Goal: Task Accomplishment & Management: Use online tool/utility

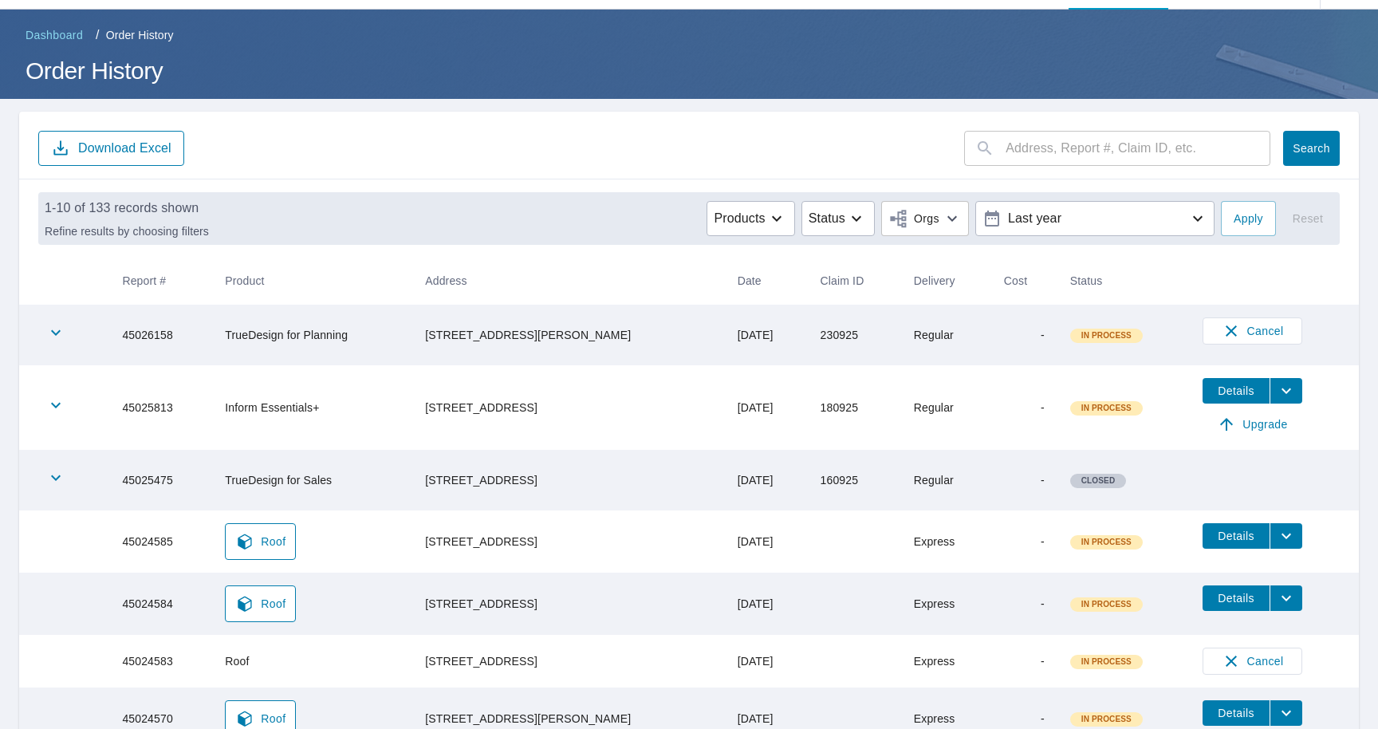
scroll to position [19, 0]
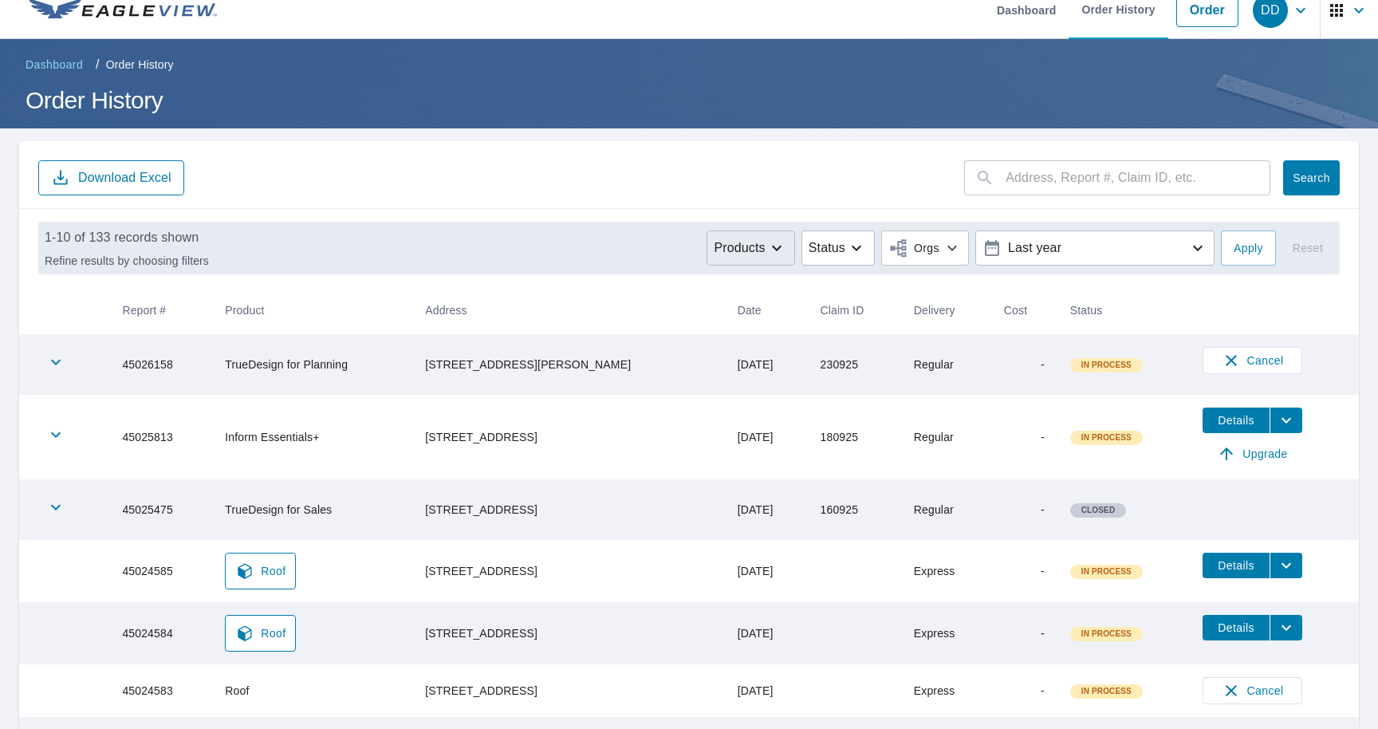
click at [772, 259] on button "Products" at bounding box center [751, 247] width 88 height 35
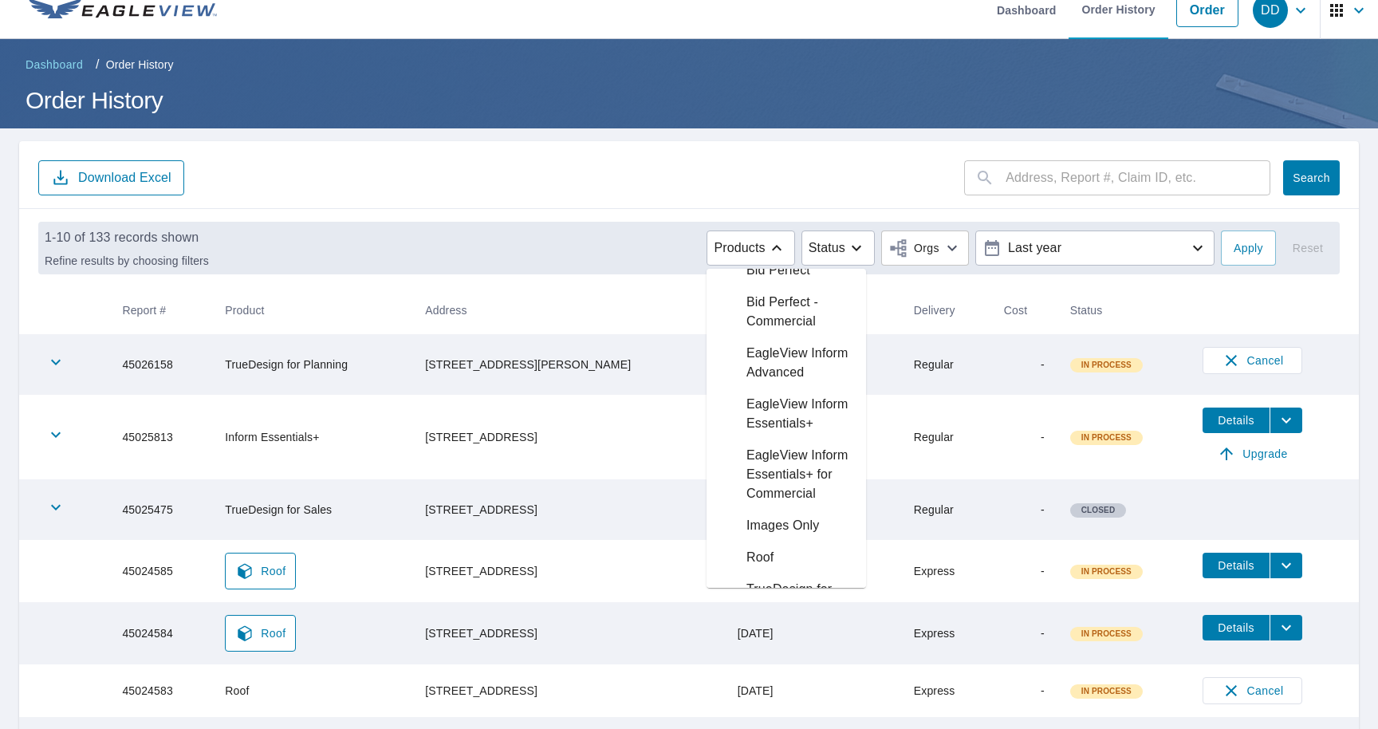
scroll to position [0, 0]
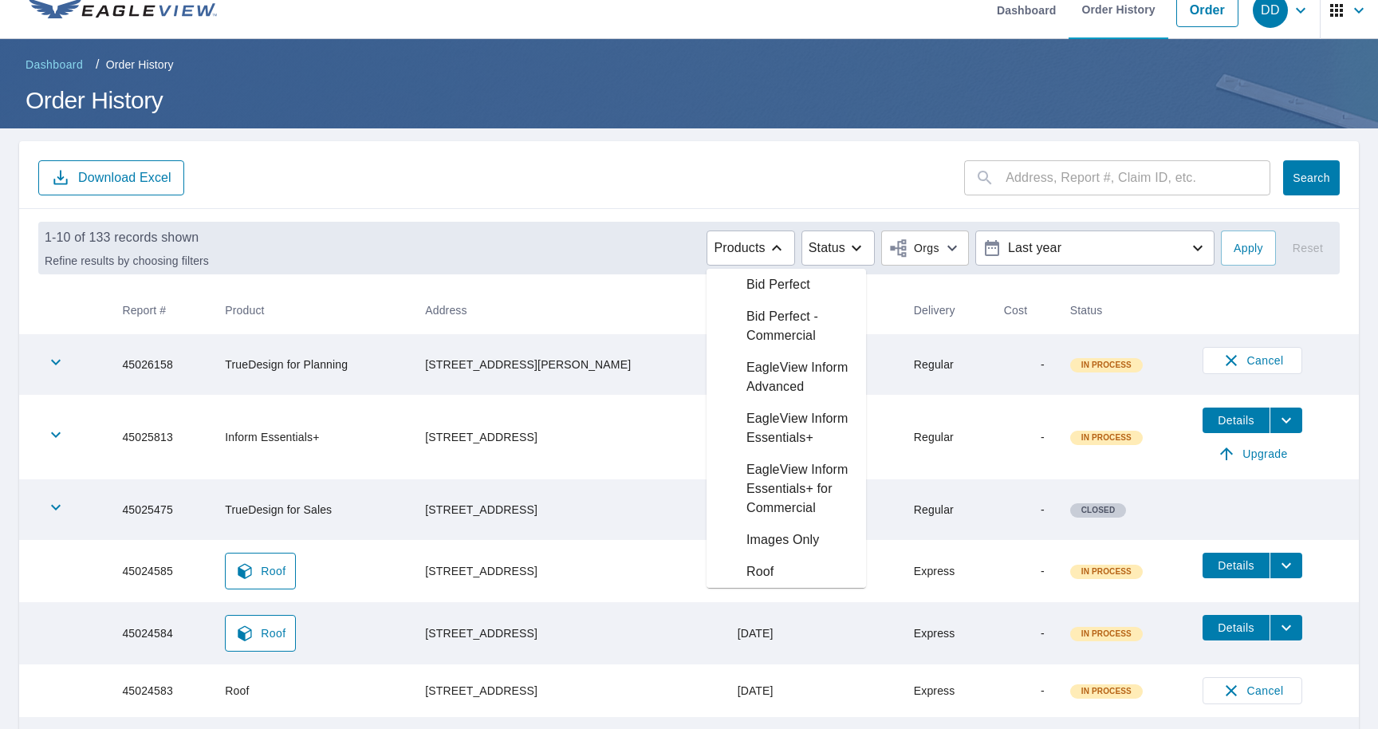
click at [776, 286] on p "Bid Perfect" at bounding box center [778, 284] width 64 height 19
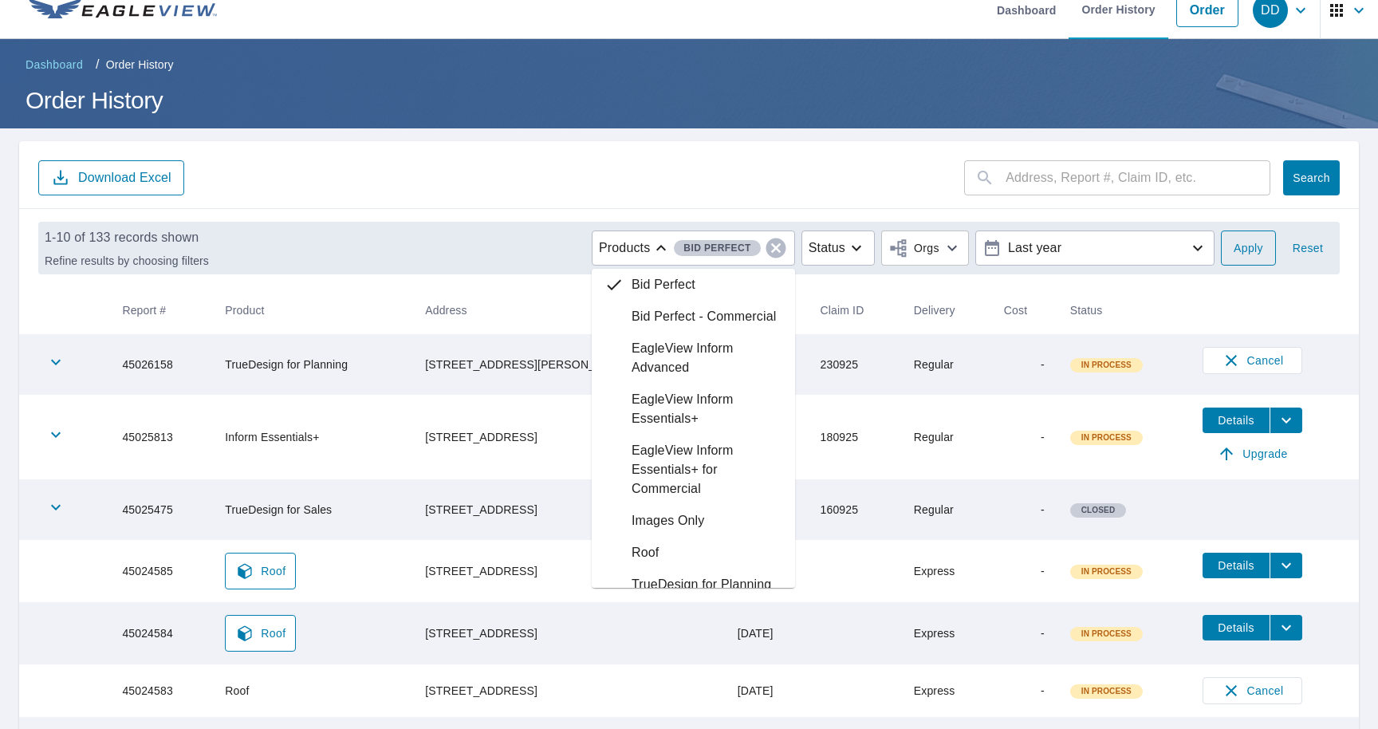
click at [1244, 254] on span "Apply" at bounding box center [1249, 248] width 30 height 20
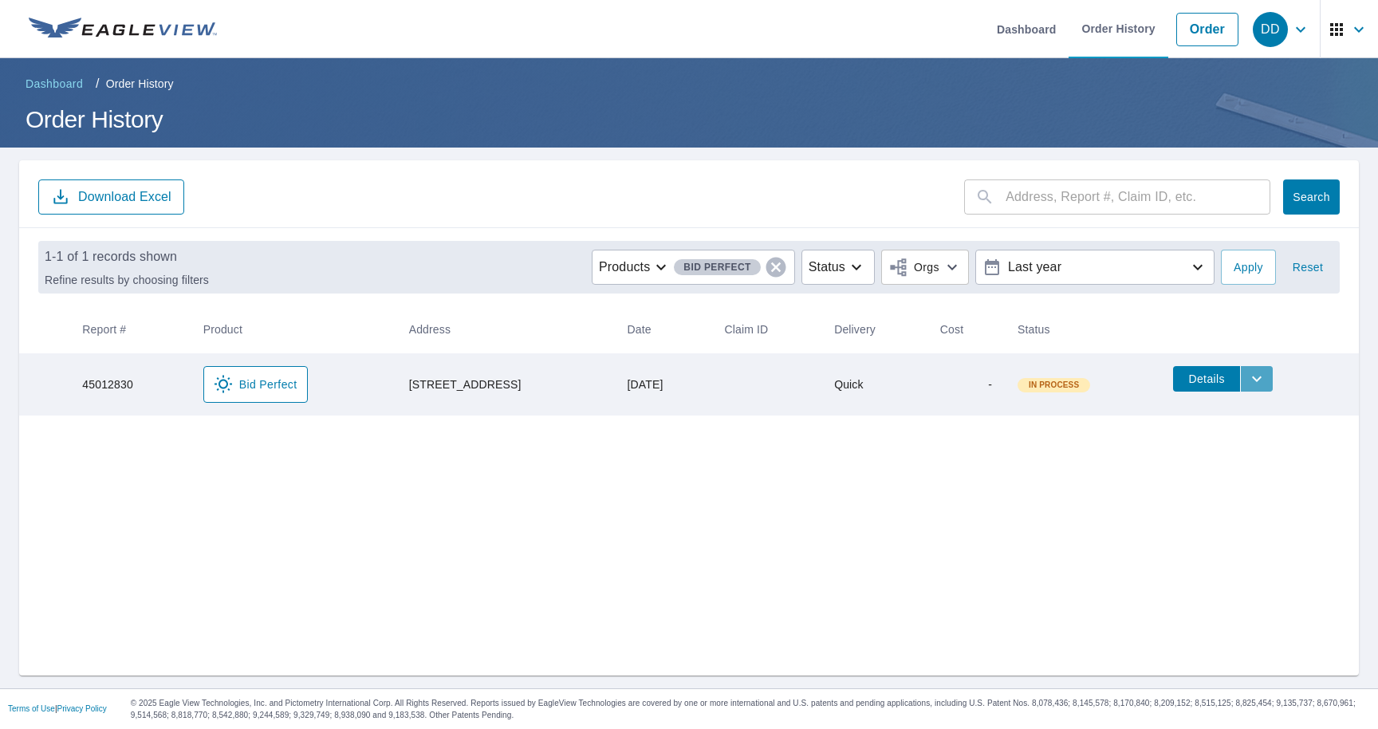
click at [1266, 374] on icon "filesDropdownBtn-45012830" at bounding box center [1256, 378] width 19 height 19
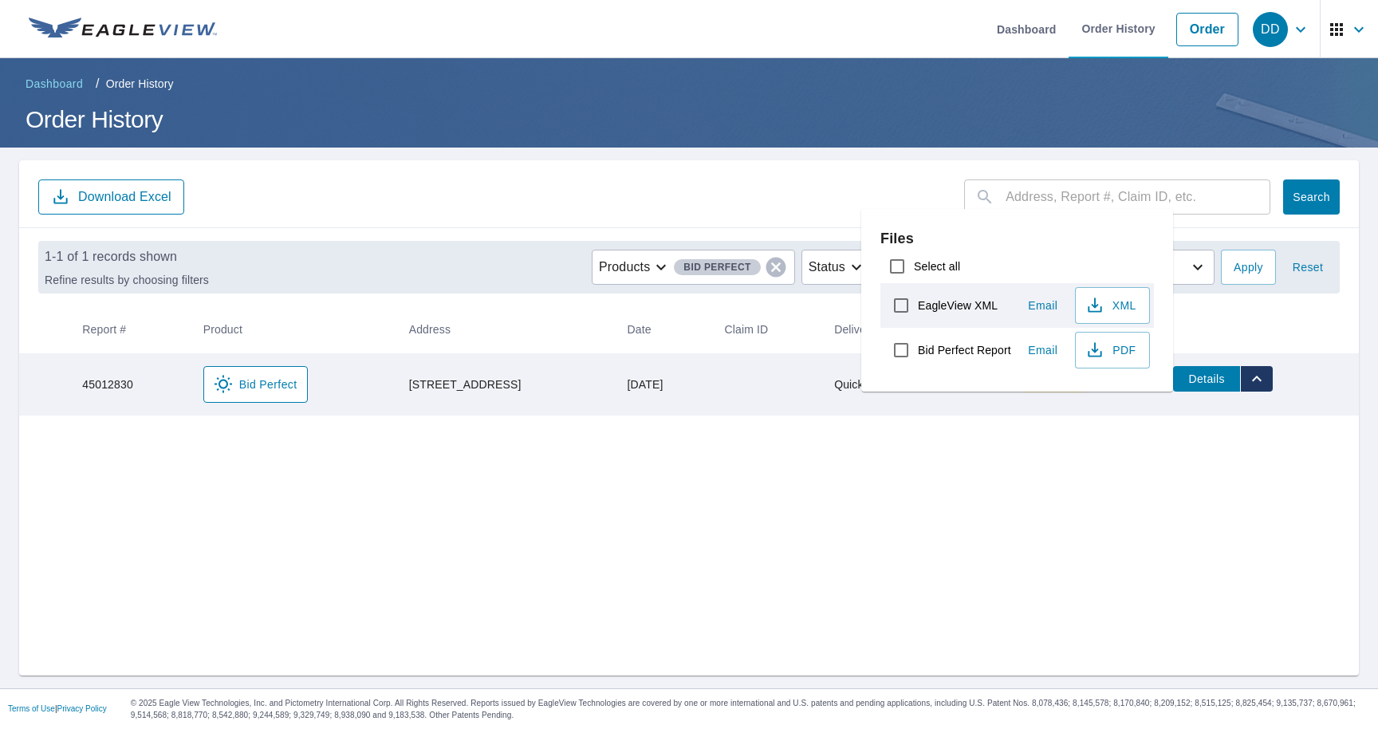
click at [778, 532] on div "​ Search Download Excel 1-1 of 1 records shown Refine results by choosing filte…" at bounding box center [689, 417] width 1340 height 515
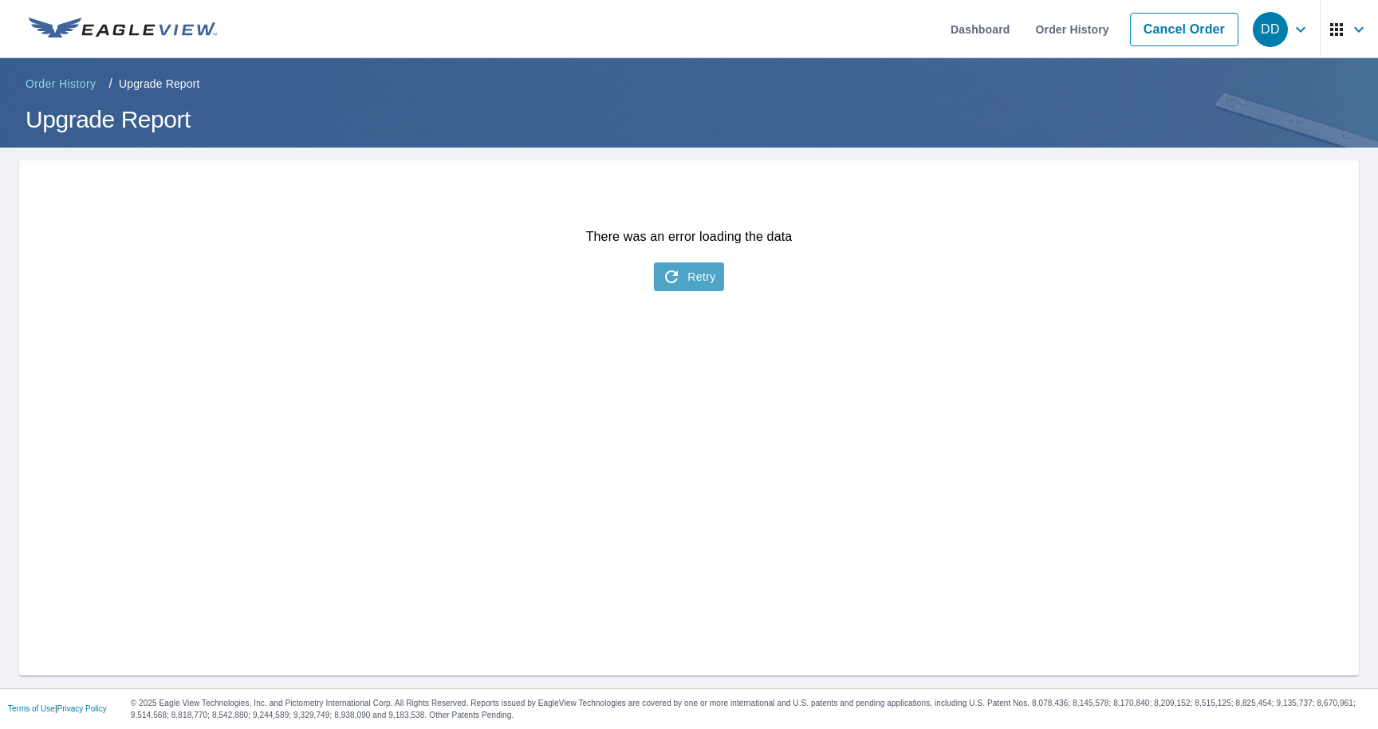
click at [691, 285] on button "Retry" at bounding box center [688, 276] width 69 height 29
